Goal: Task Accomplishment & Management: Use online tool/utility

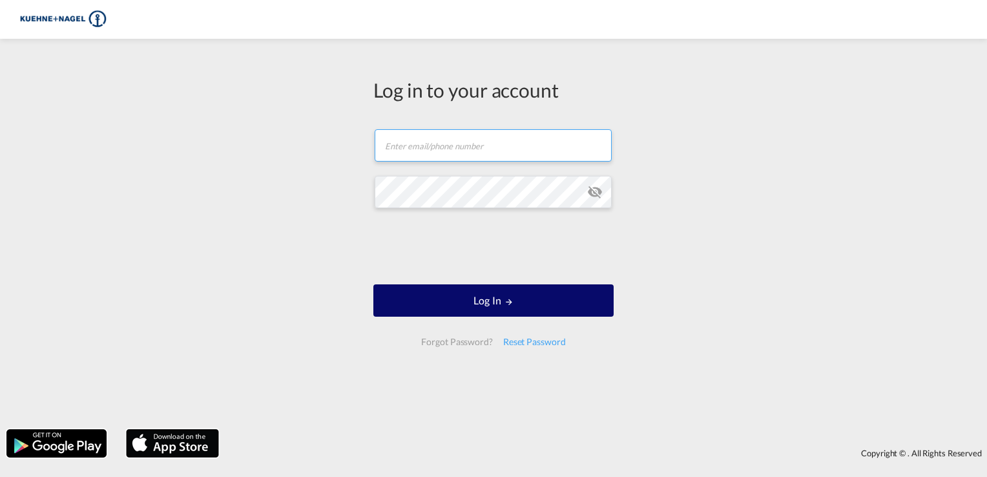
type input "liren.wang@kuehne-nagel.com"
click at [481, 304] on button "Log In" at bounding box center [493, 300] width 240 height 32
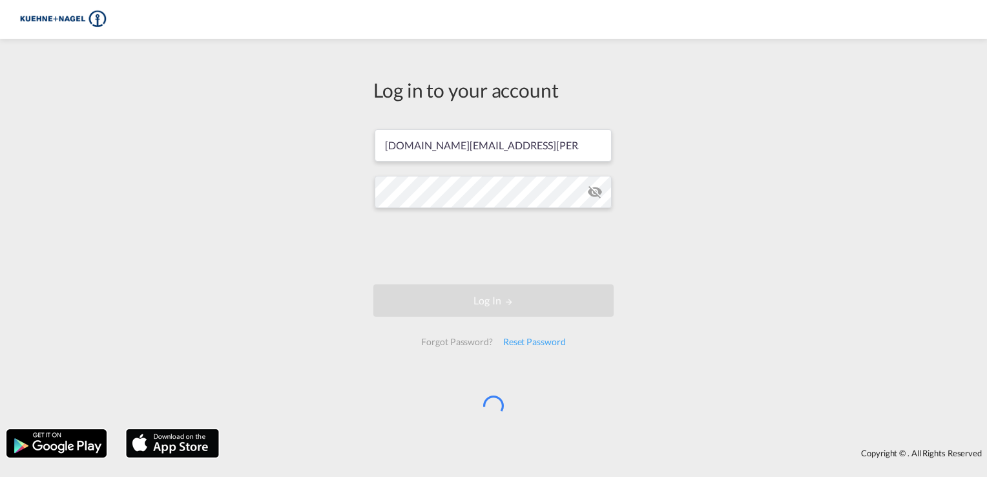
click at [799, 280] on div "Log in to your account liren.wang@kuehne-nagel.com Log In Forgot Password? Rese…" at bounding box center [493, 233] width 987 height 377
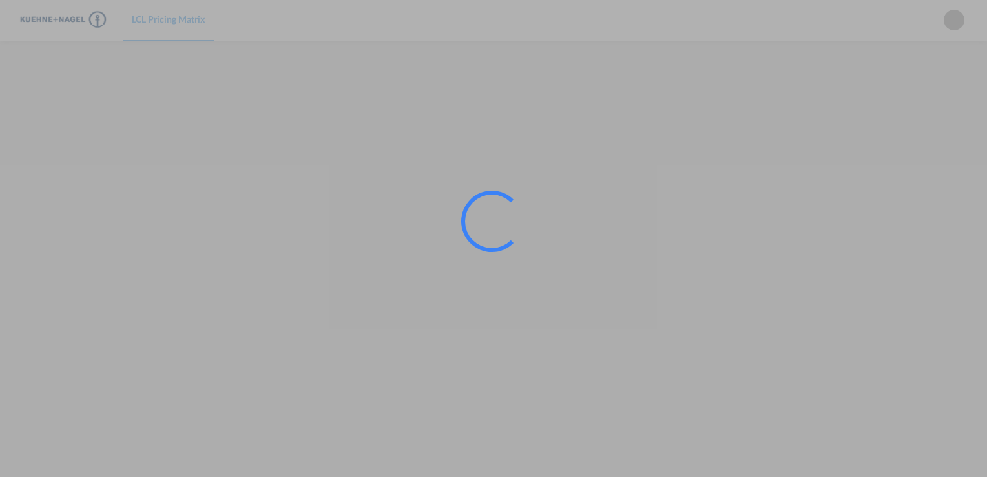
click at [811, 208] on div at bounding box center [493, 238] width 987 height 477
click at [829, 187] on div at bounding box center [493, 238] width 987 height 477
